Goal: Check status: Check status

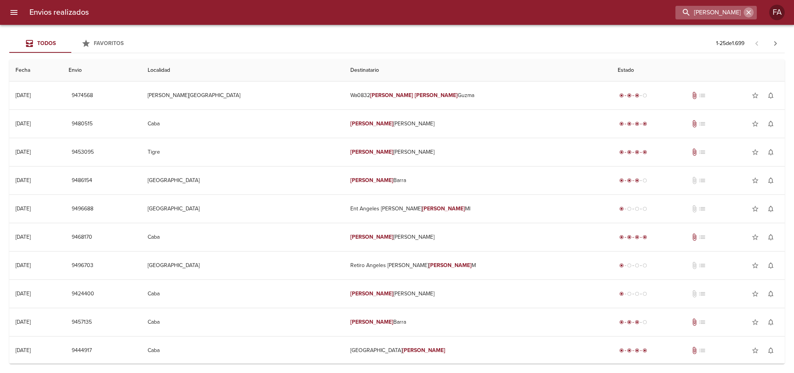
click at [748, 11] on icon "button" at bounding box center [749, 13] width 8 height 8
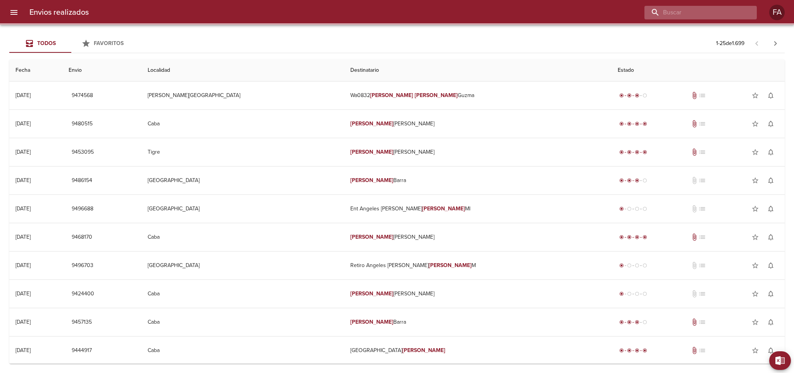
click at [700, 17] on input "buscar" at bounding box center [694, 13] width 99 height 14
paste input "[PERSON_NAME] ML"
type input "[PERSON_NAME] ML"
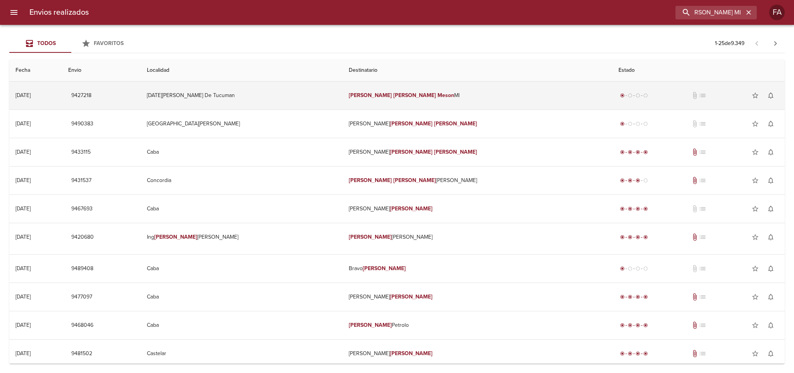
scroll to position [0, 0]
click at [299, 93] on td "[DATE][PERSON_NAME] De Tucuman" at bounding box center [242, 95] width 202 height 28
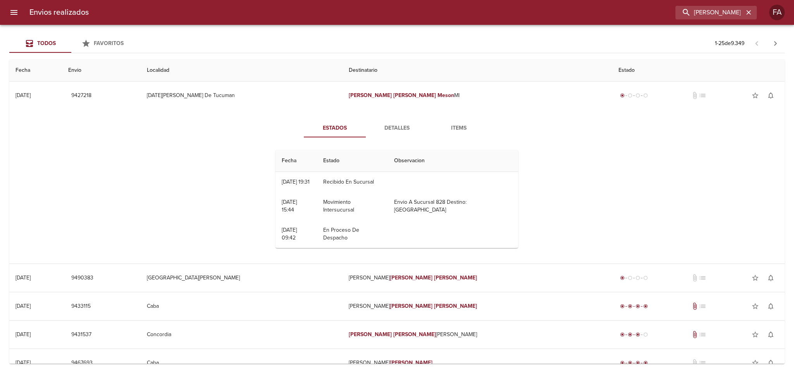
click at [392, 126] on span "Detalles" at bounding box center [397, 128] width 53 height 10
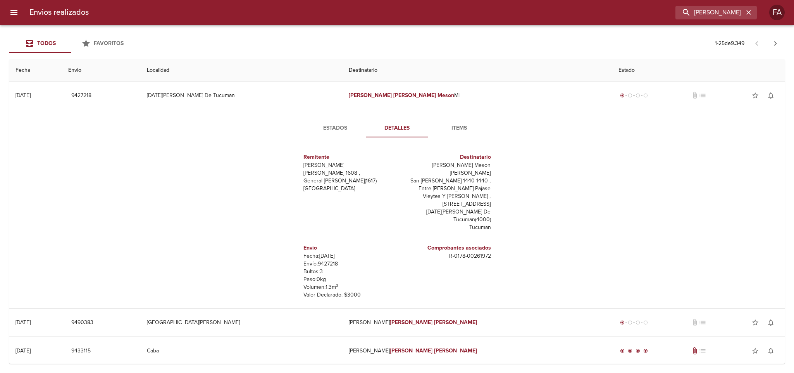
click at [326, 260] on p "Envío: 9427218" at bounding box center [349, 264] width 91 height 8
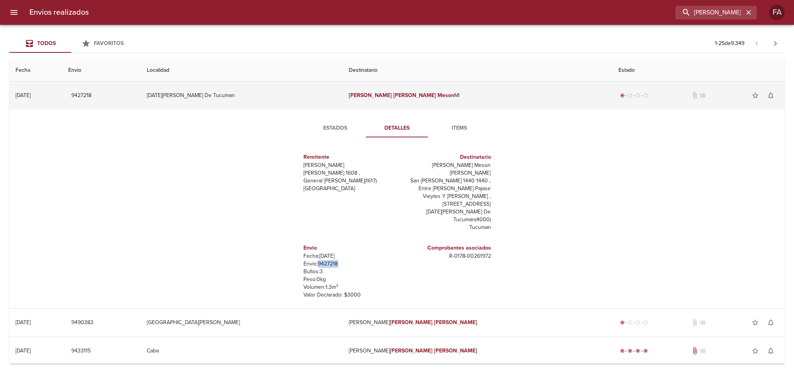
copy p "9427218"
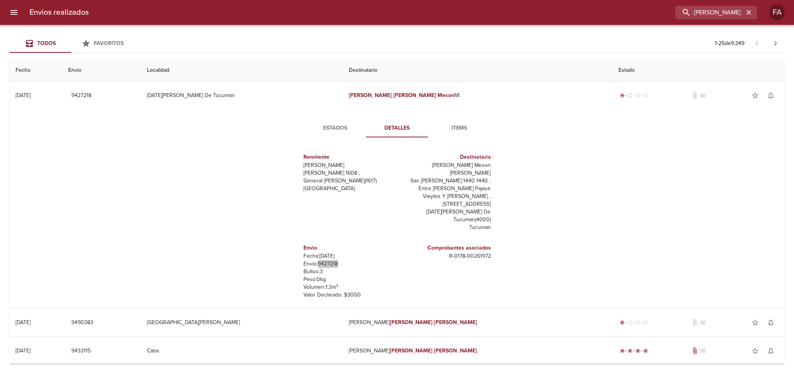
scroll to position [11, 0]
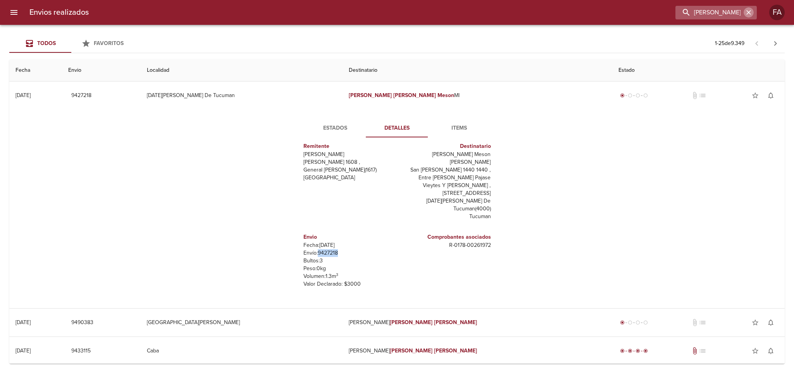
click at [752, 15] on icon "button" at bounding box center [749, 13] width 8 height 8
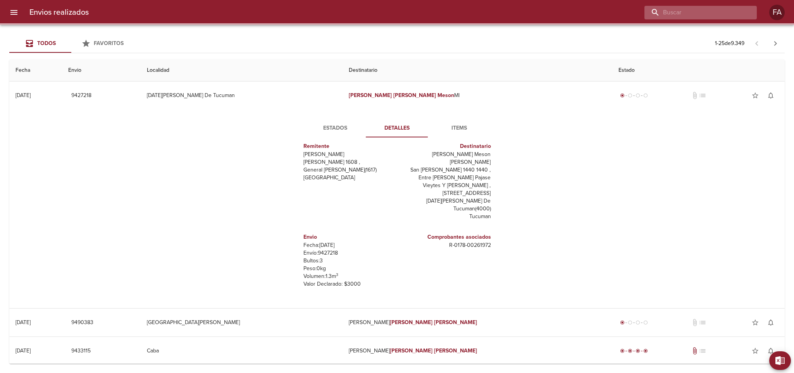
click at [741, 14] on input "buscar" at bounding box center [694, 13] width 99 height 14
paste input "[PERSON_NAME]"
type input "[PERSON_NAME]"
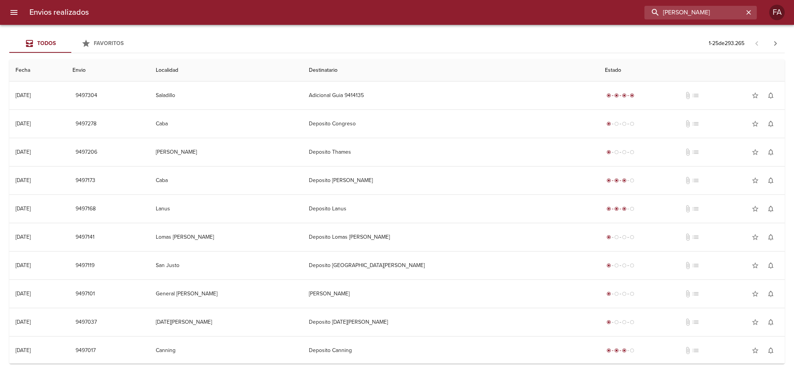
scroll to position [0, 0]
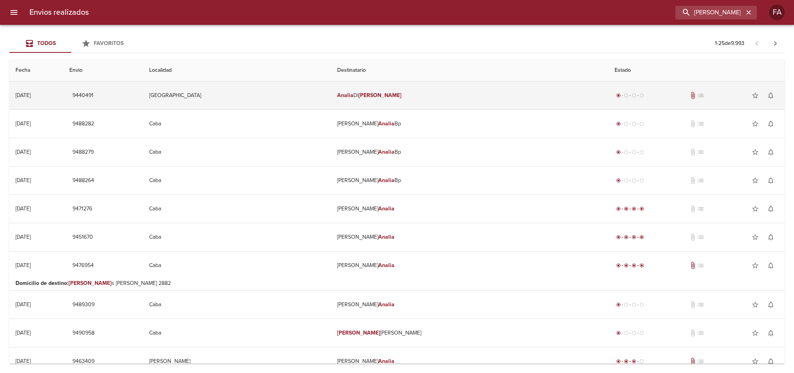
click at [269, 95] on td "[GEOGRAPHIC_DATA]" at bounding box center [237, 95] width 188 height 28
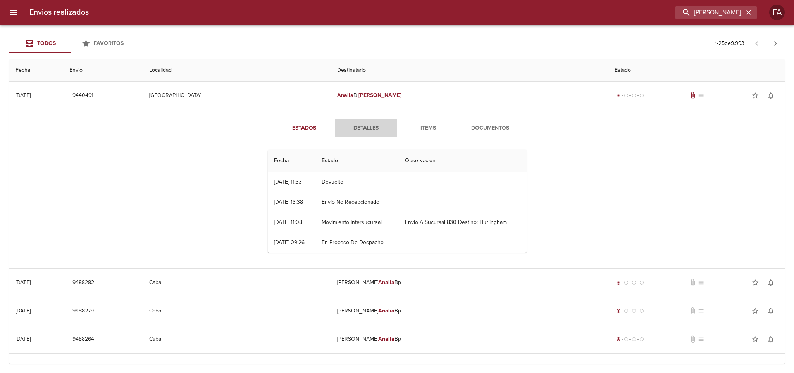
click at [383, 131] on span "Detalles" at bounding box center [366, 128] width 53 height 10
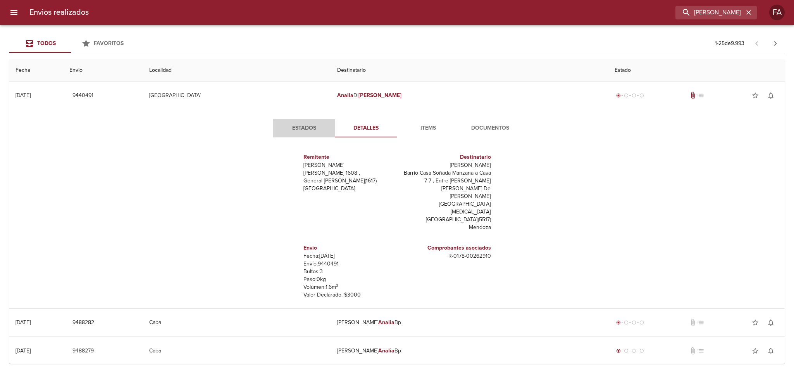
drag, startPoint x: 302, startPoint y: 125, endPoint x: 355, endPoint y: 130, distance: 53.8
click at [302, 125] on span "Estados" at bounding box center [304, 128] width 53 height 10
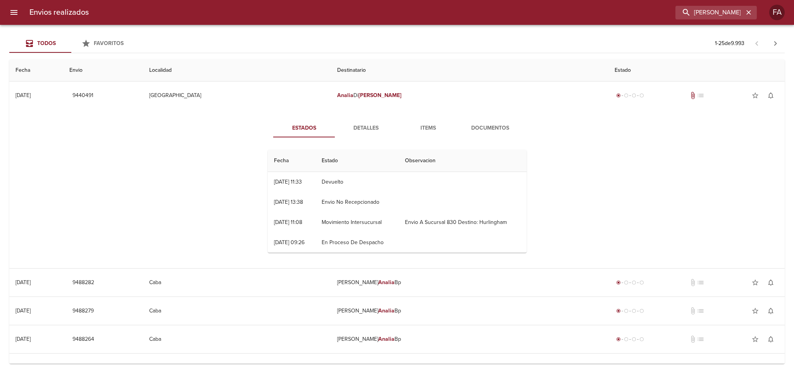
click at [359, 129] on span "Detalles" at bounding box center [366, 128] width 53 height 10
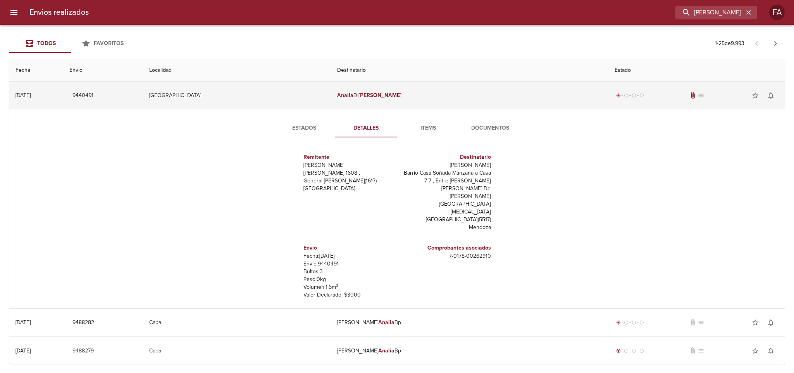
click at [93, 91] on span "9440491" at bounding box center [82, 96] width 21 height 10
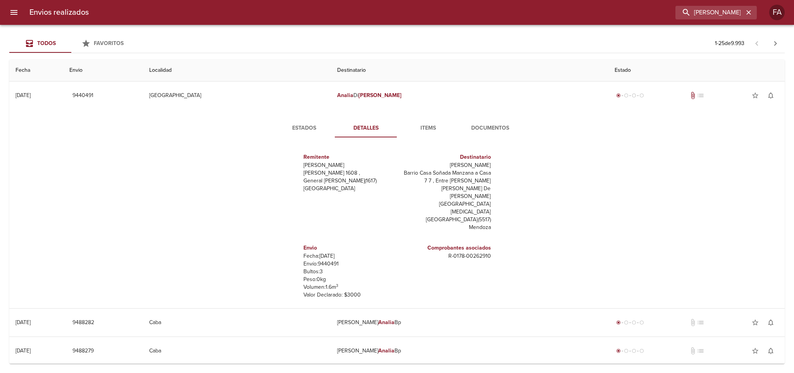
click at [425, 133] on span "Items" at bounding box center [428, 128] width 53 height 10
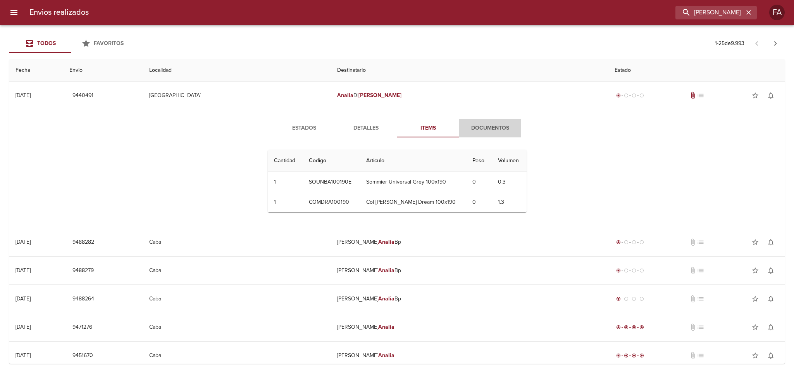
click at [488, 129] on span "Documentos" at bounding box center [490, 128] width 53 height 10
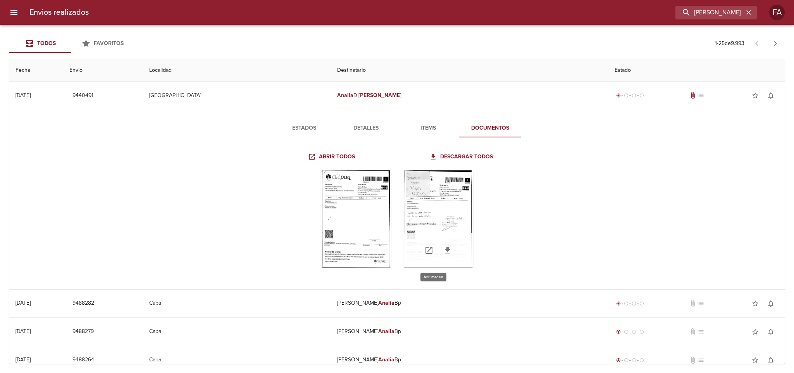
click at [422, 210] on div "Tabla de envíos del cliente" at bounding box center [439, 218] width 70 height 97
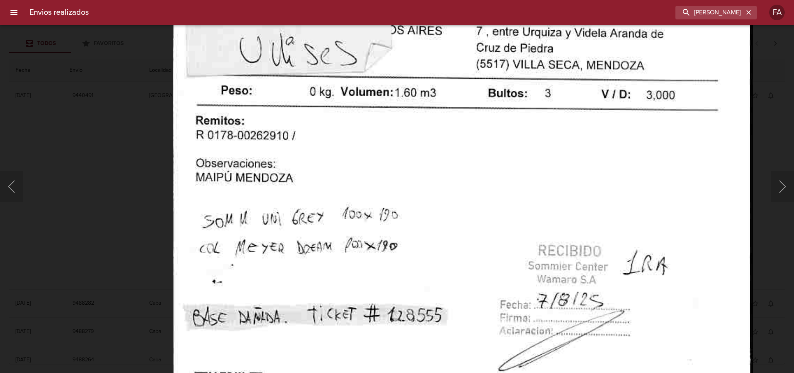
click at [377, 95] on img "Lightbox" at bounding box center [463, 270] width 580 height 840
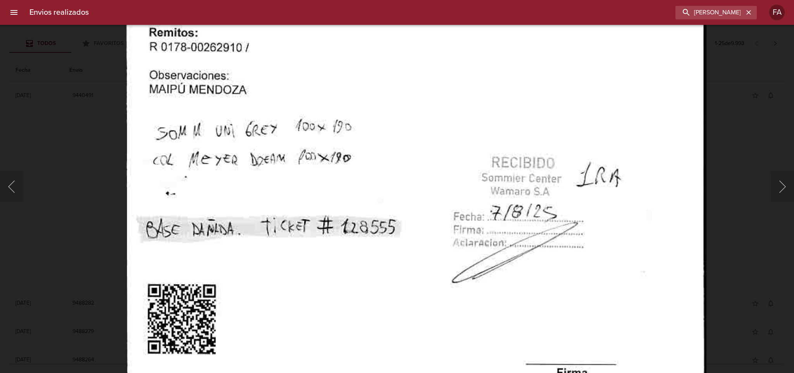
click at [431, 143] on img "Lightbox" at bounding box center [416, 182] width 580 height 840
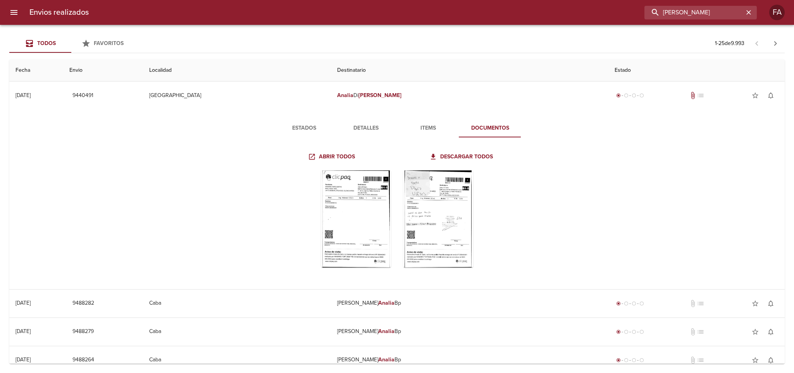
drag, startPoint x: 639, startPoint y: 24, endPoint x: 463, endPoint y: 27, distance: 176.0
click at [470, 0] on div "Envios realizados [PERSON_NAME] FA Todos Favoritos 1 - 25 de 9.993 Fecha Envio …" at bounding box center [397, 0] width 794 height 0
type input "9431643"
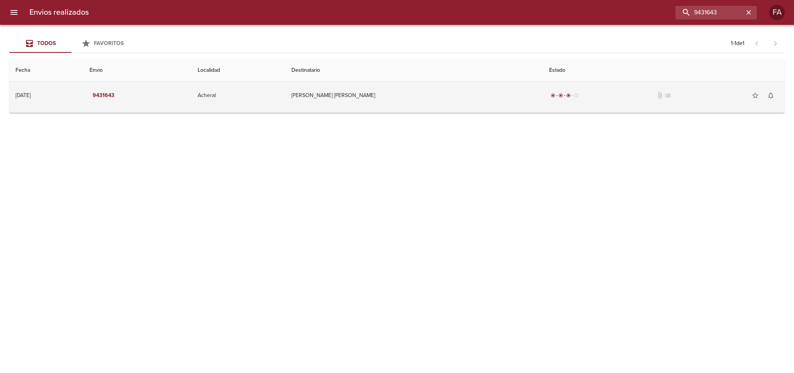
click at [254, 99] on td "Acheral" at bounding box center [238, 95] width 94 height 28
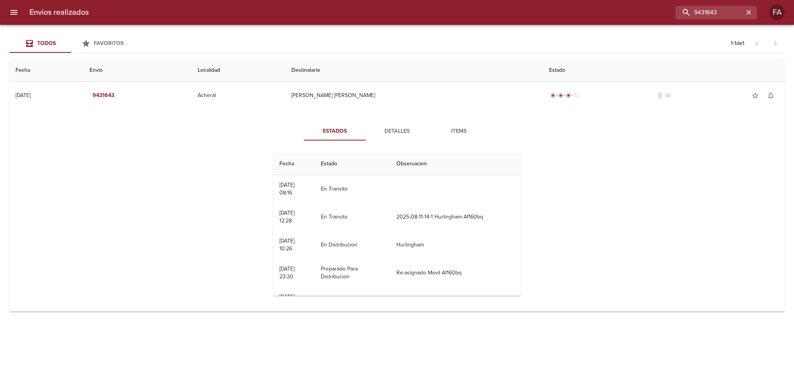
click at [395, 131] on span "Detalles" at bounding box center [397, 131] width 53 height 10
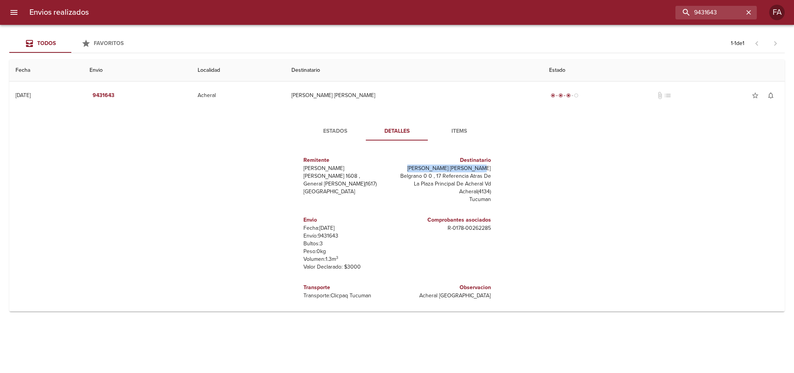
drag, startPoint x: 422, startPoint y: 167, endPoint x: 493, endPoint y: 167, distance: 70.9
click at [493, 167] on div "Remitente Wamaro Tortuguitas Raul [STREET_ADDRESS][PERSON_NAME] Destinatario [P…" at bounding box center [397, 224] width 214 height 155
copy p "[PERSON_NAME] [PERSON_NAME]"
